Goal: Task Accomplishment & Management: Complete application form

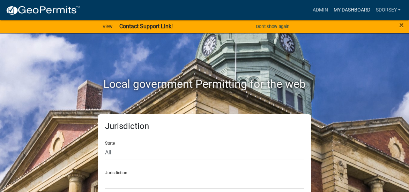
click at [347, 10] on link "My Dashboard" at bounding box center [351, 9] width 42 height 13
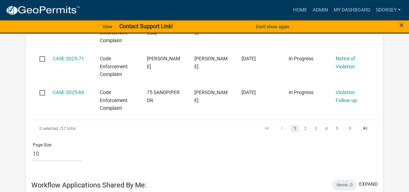
scroll to position [454, 0]
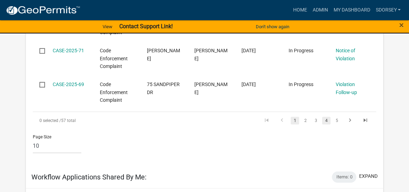
click at [326, 117] on link "4" at bounding box center [326, 121] width 8 height 8
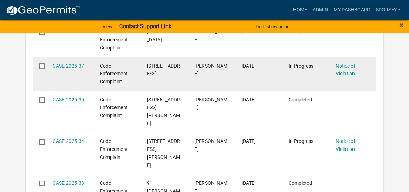
scroll to position [244, 0]
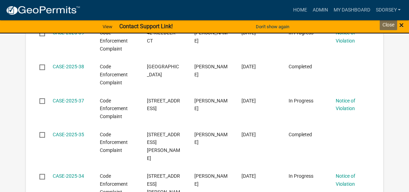
click at [401, 24] on span "×" at bounding box center [401, 25] width 5 height 10
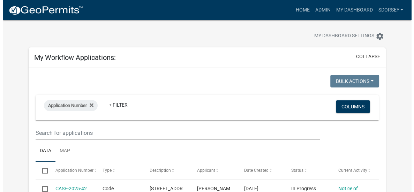
scroll to position [0, 0]
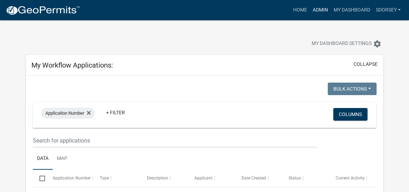
click at [319, 9] on link "Admin" at bounding box center [320, 9] width 21 height 13
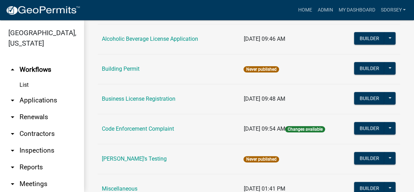
scroll to position [70, 0]
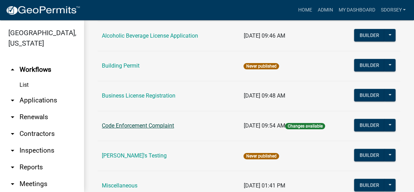
click at [135, 124] on link "Code Enforcement Complaint" at bounding box center [138, 125] width 72 height 7
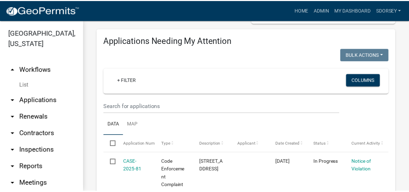
scroll to position [35, 0]
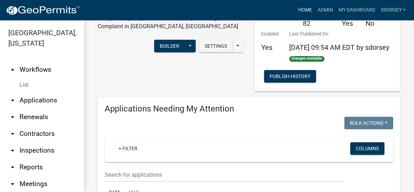
click at [305, 10] on link "Home" at bounding box center [305, 9] width 20 height 13
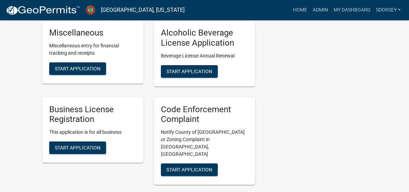
scroll to position [209, 0]
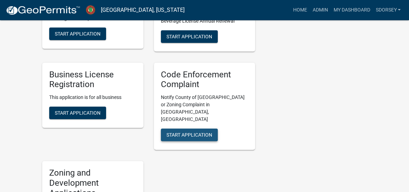
click at [206, 132] on span "Start Application" at bounding box center [189, 135] width 46 height 6
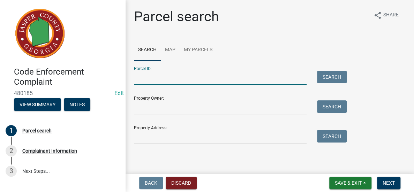
click at [166, 81] on input "Parcel ID:" at bounding box center [220, 78] width 173 height 14
type input "013c 042"
click at [332, 78] on button "Search" at bounding box center [332, 77] width 30 height 13
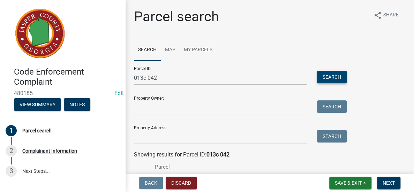
scroll to position [35, 0]
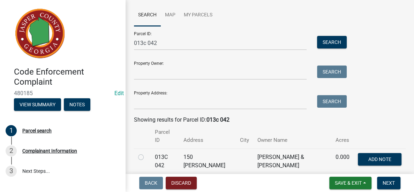
click at [147, 153] on label at bounding box center [147, 153] width 0 height 0
click at [147, 153] on 042 "radio" at bounding box center [149, 155] width 5 height 5
radio 042 "true"
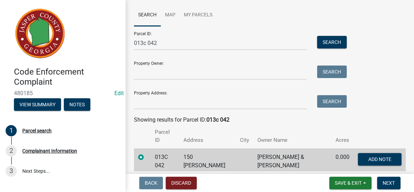
scroll to position [54, 0]
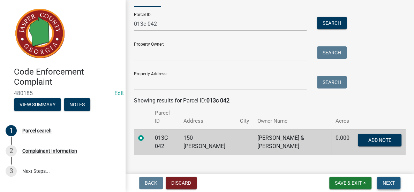
click at [394, 184] on span "Next" at bounding box center [389, 183] width 12 height 6
click at [392, 182] on span "Next" at bounding box center [389, 183] width 12 height 6
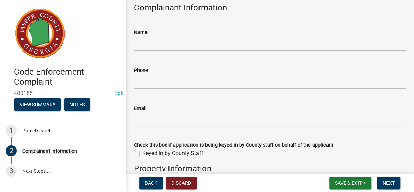
scroll to position [105, 0]
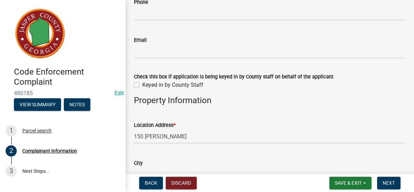
drag, startPoint x: 136, startPoint y: 84, endPoint x: 152, endPoint y: 81, distance: 15.6
click at [142, 84] on label "Keyed in by County Staff" at bounding box center [172, 85] width 61 height 8
click at [142, 84] on input "Keyed in by County Staff" at bounding box center [144, 83] width 5 height 5
checkbox input "true"
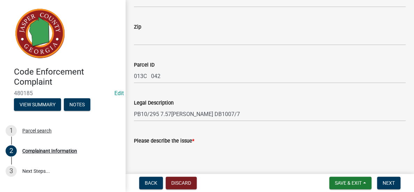
scroll to position [314, 0]
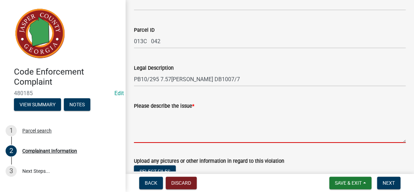
click at [224, 115] on textarea "Please describe the issue *" at bounding box center [270, 126] width 272 height 33
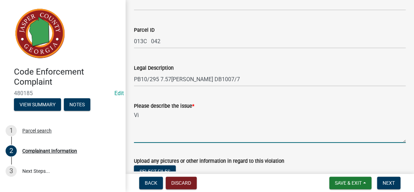
type textarea "V"
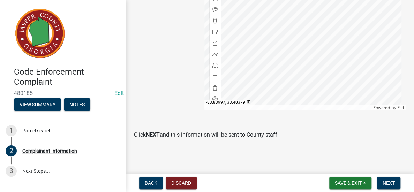
scroll to position [595, 0]
type textarea "Operating a commercial business in a residentially zoned area"
click at [388, 184] on span "Next" at bounding box center [389, 183] width 12 height 6
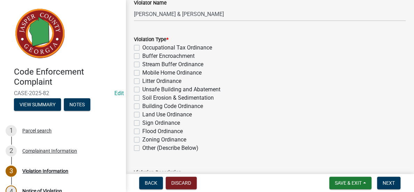
scroll to position [140, 0]
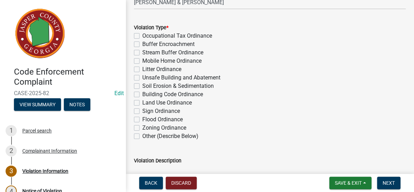
click at [142, 139] on label "Other (Describe Below)" at bounding box center [170, 136] width 56 height 8
click at [142, 137] on input "Other (Describe Below)" at bounding box center [144, 134] width 5 height 5
checkbox input "true"
checkbox input "false"
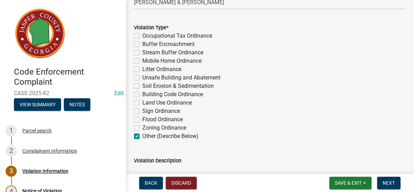
checkbox input "false"
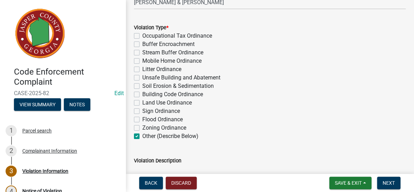
checkbox input "false"
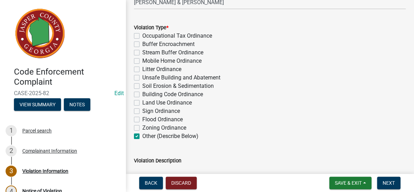
checkbox input "true"
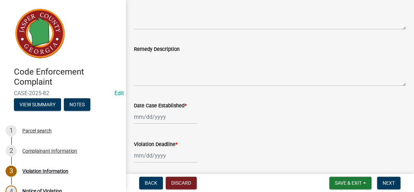
scroll to position [314, 0]
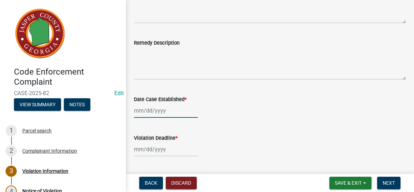
click at [166, 111] on div at bounding box center [166, 111] width 64 height 14
select select "9"
select select "2025"
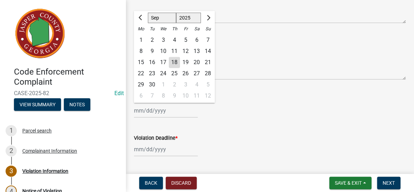
click at [174, 61] on div "18" at bounding box center [174, 62] width 11 height 11
type input "[DATE]"
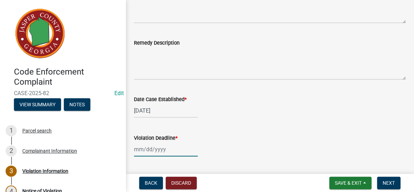
click at [163, 150] on div at bounding box center [166, 149] width 64 height 14
select select "9"
select select "2025"
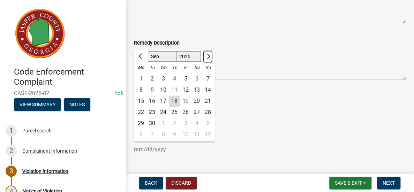
click at [210, 54] on button "Next month" at bounding box center [208, 56] width 8 height 11
select select "11"
click at [185, 90] on div "7" at bounding box center [185, 89] width 11 height 11
type input "[DATE]"
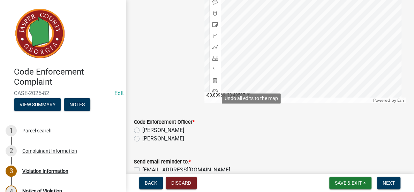
scroll to position [661, 0]
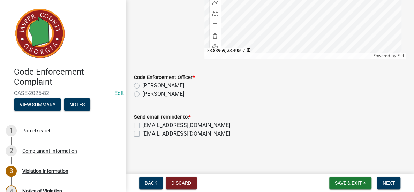
click at [142, 94] on label "[PERSON_NAME]" at bounding box center [163, 94] width 42 height 8
click at [142, 94] on input "[PERSON_NAME]" at bounding box center [144, 92] width 5 height 5
radio input "true"
click at [142, 133] on label "[EMAIL_ADDRESS][DOMAIN_NAME]" at bounding box center [186, 134] width 88 height 8
click at [142, 133] on input "[EMAIL_ADDRESS][DOMAIN_NAME]" at bounding box center [144, 132] width 5 height 5
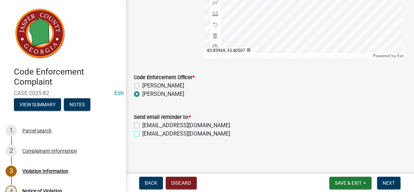
checkbox input "true"
checkbox input "false"
checkbox input "true"
click at [390, 180] on span "Next" at bounding box center [389, 183] width 12 height 6
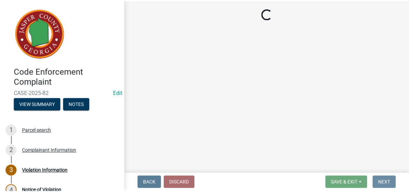
scroll to position [0, 0]
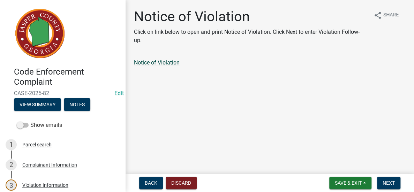
click at [177, 63] on link "Notice of Violation" at bounding box center [157, 62] width 46 height 7
click at [352, 183] on span "Save & Exit" at bounding box center [348, 183] width 27 height 6
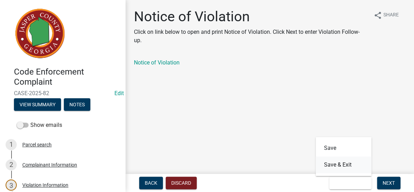
click at [349, 163] on button "Save & Exit" at bounding box center [344, 165] width 56 height 17
